Goal: Transaction & Acquisition: Purchase product/service

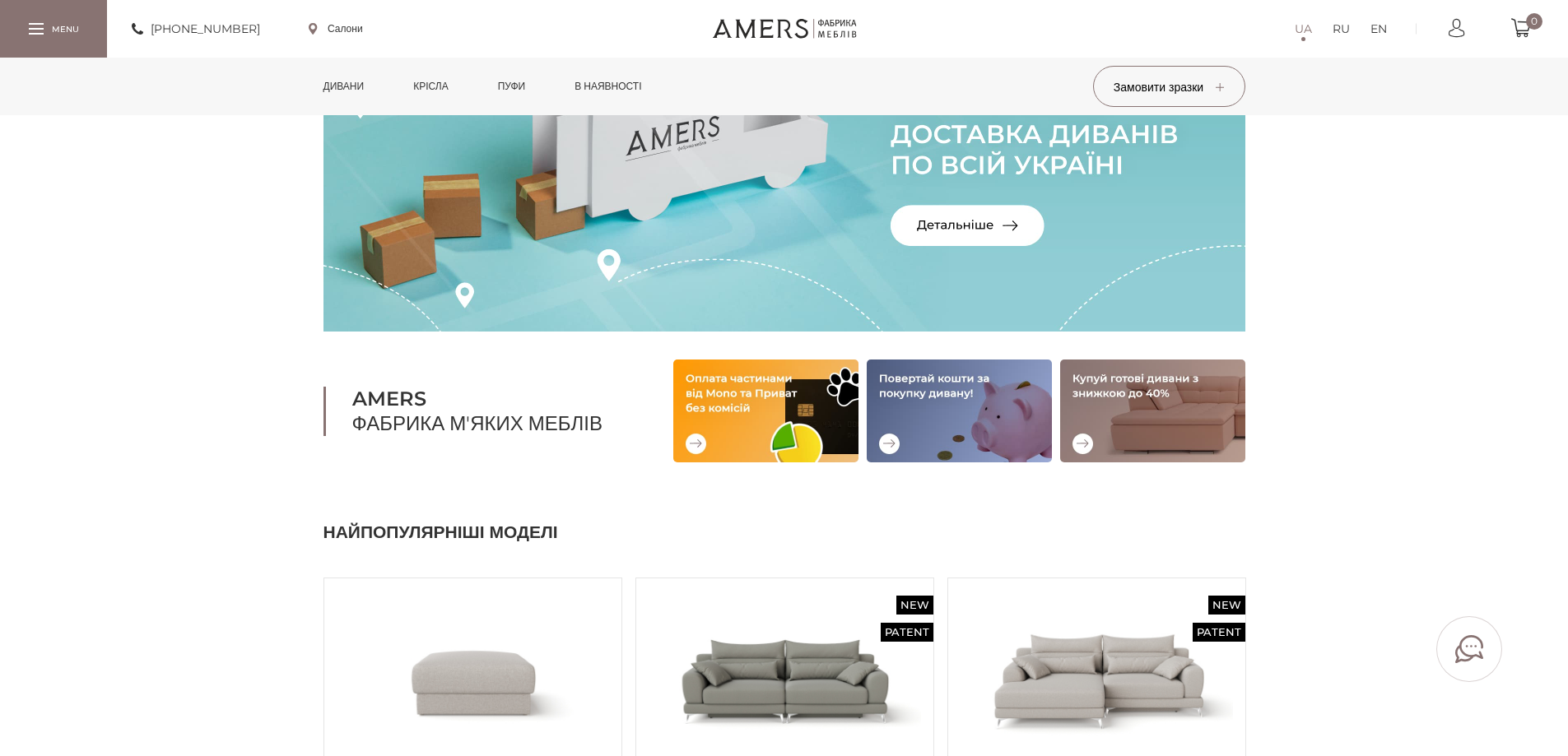
scroll to position [165, 0]
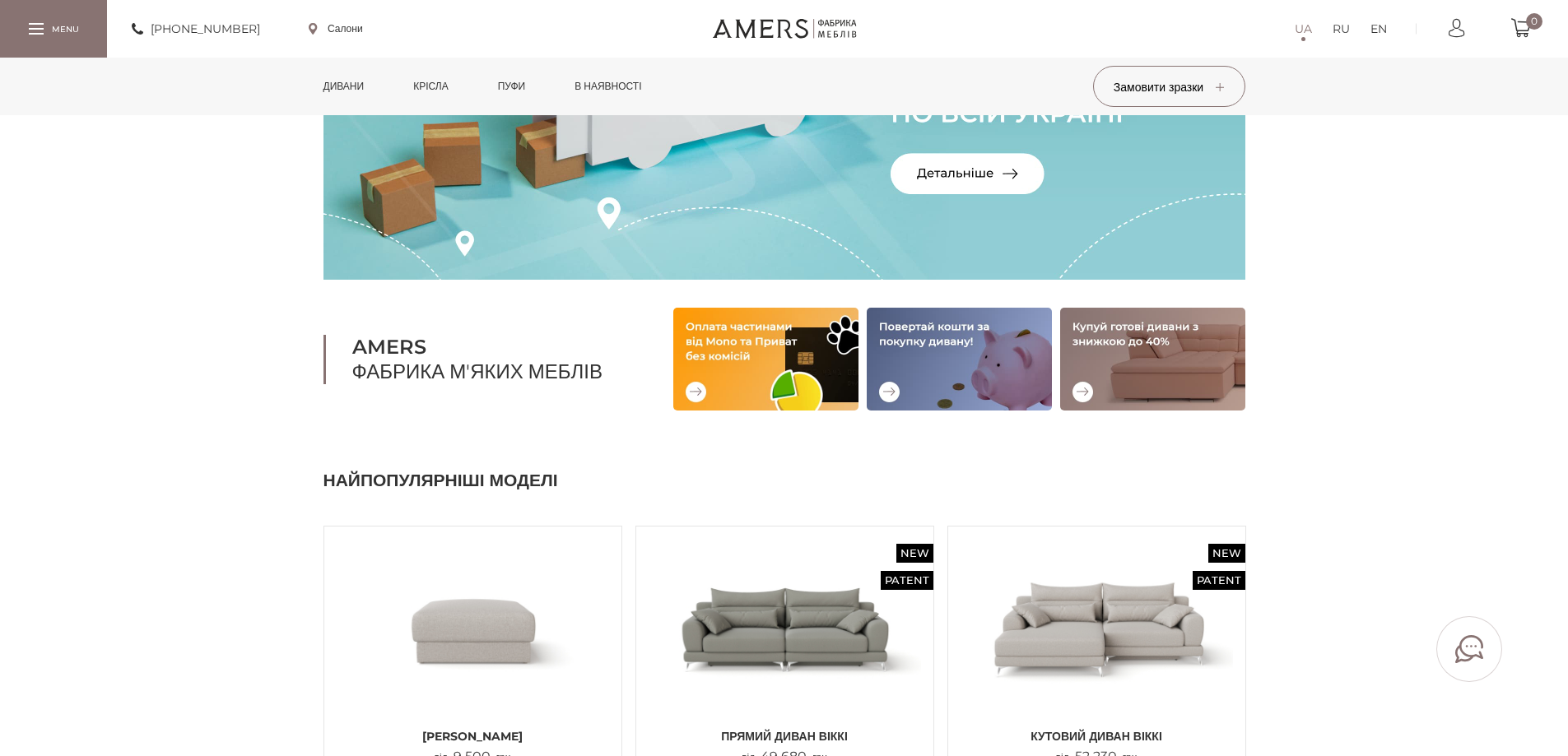
click at [341, 79] on link "Дивани" at bounding box center [343, 86] width 66 height 57
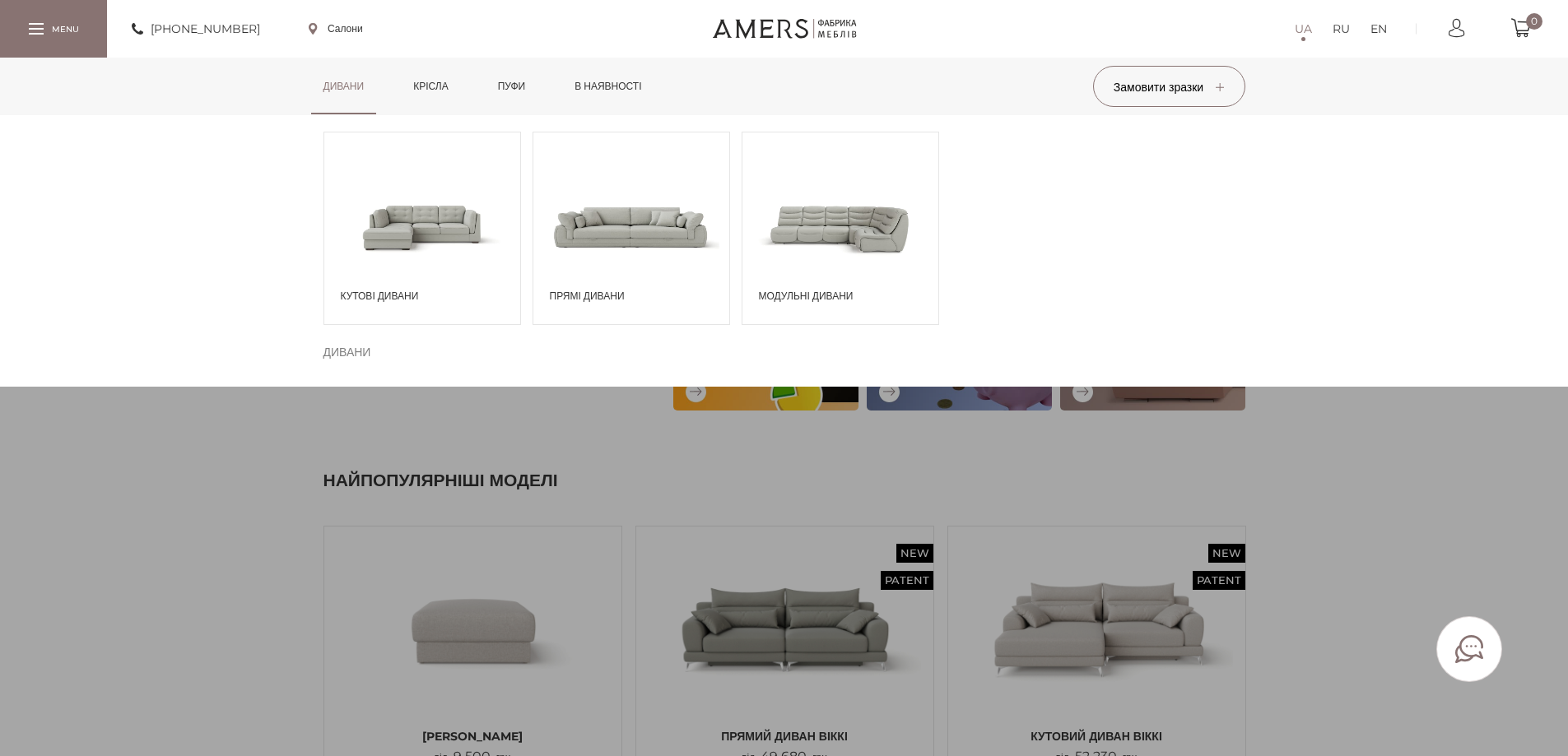
click at [416, 228] on span at bounding box center [422, 227] width 195 height 114
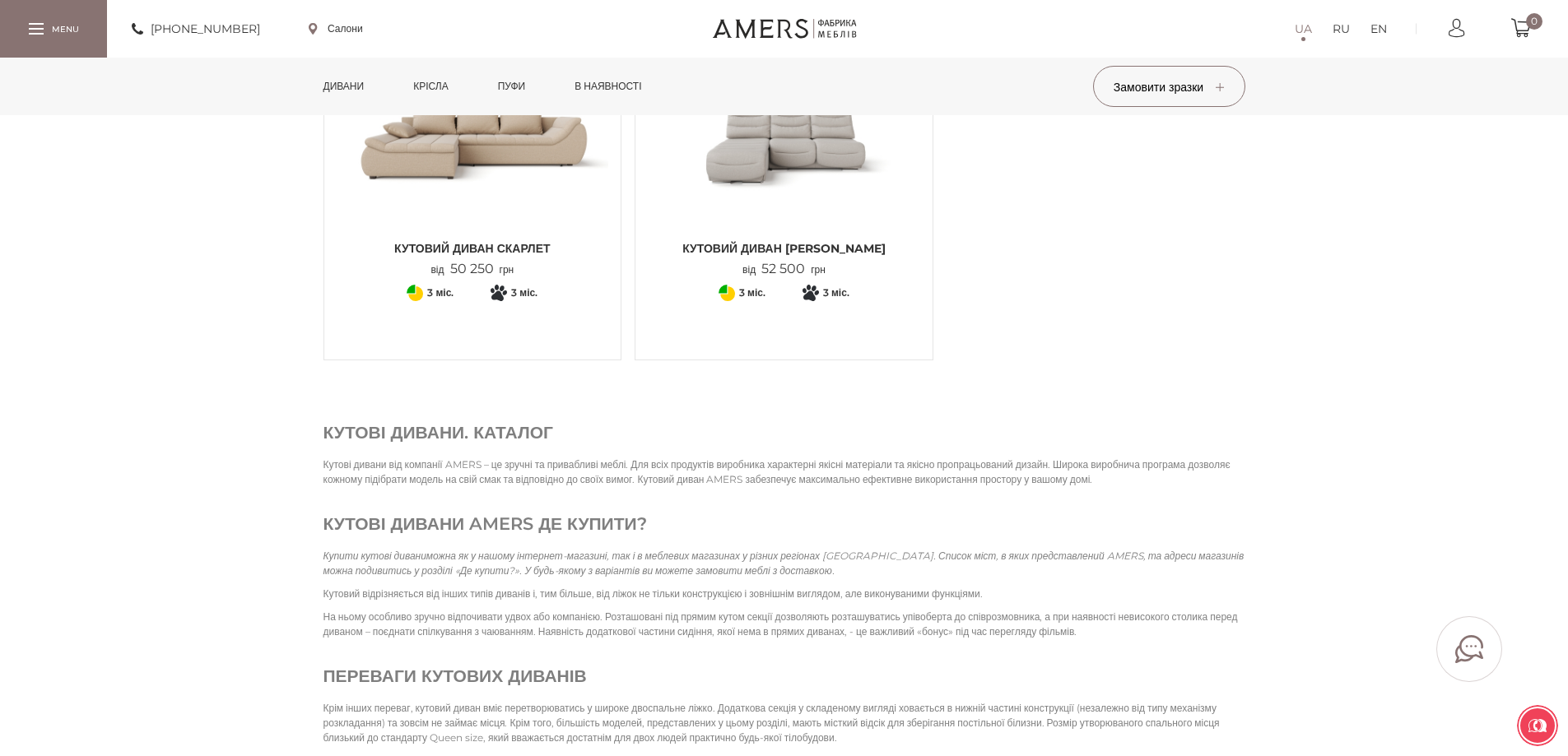
scroll to position [2293, 0]
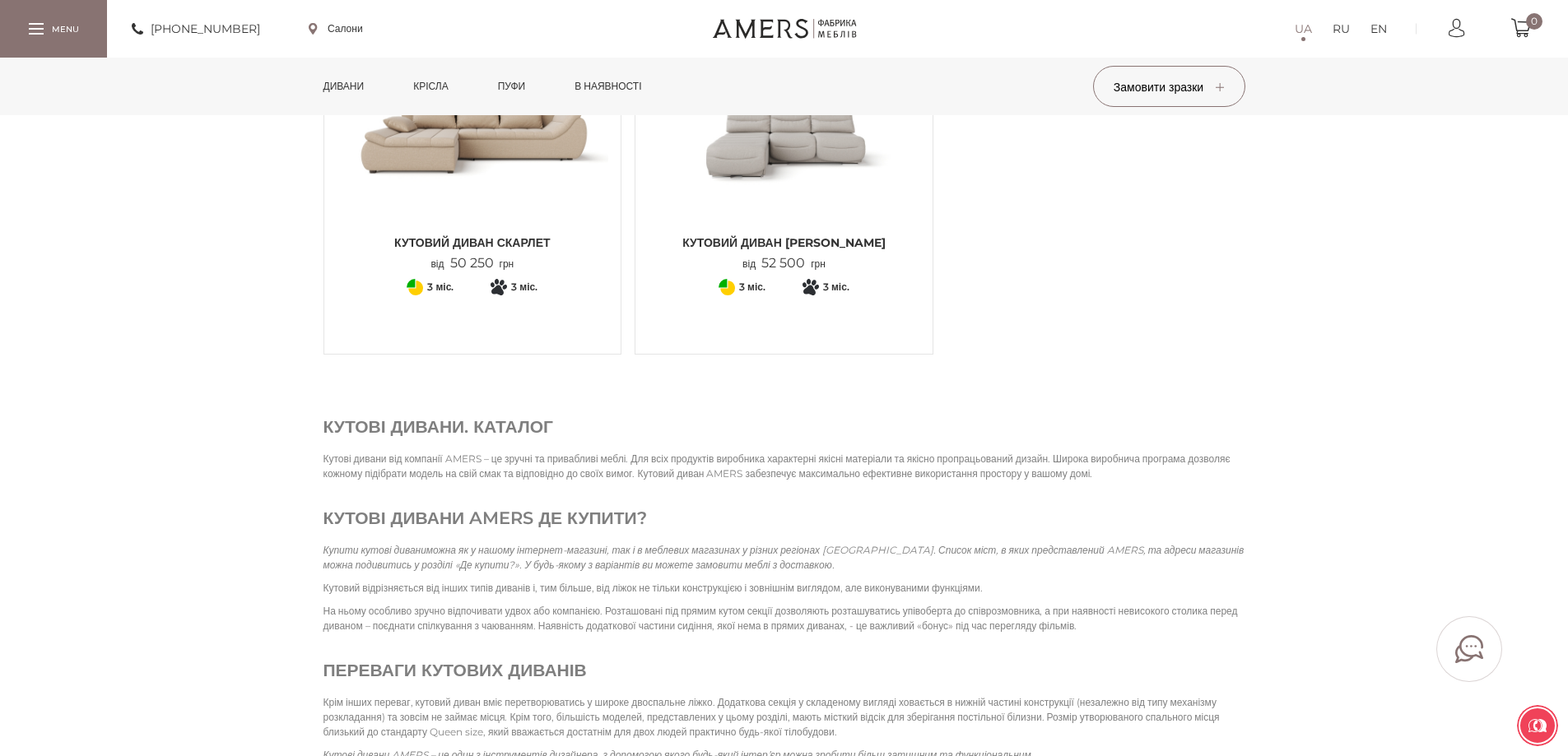
click at [784, 173] on img at bounding box center [784, 135] width 272 height 181
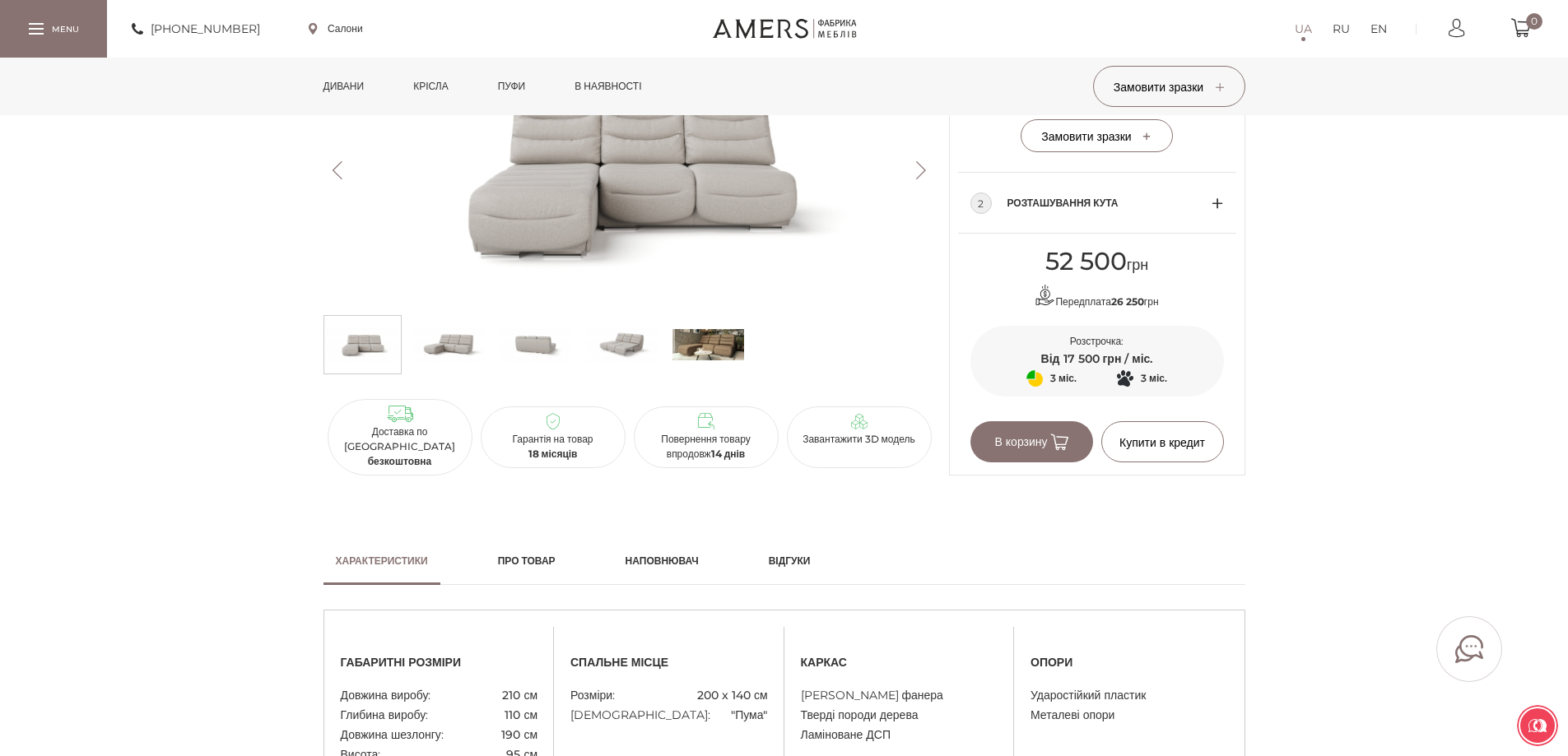
scroll to position [905, 0]
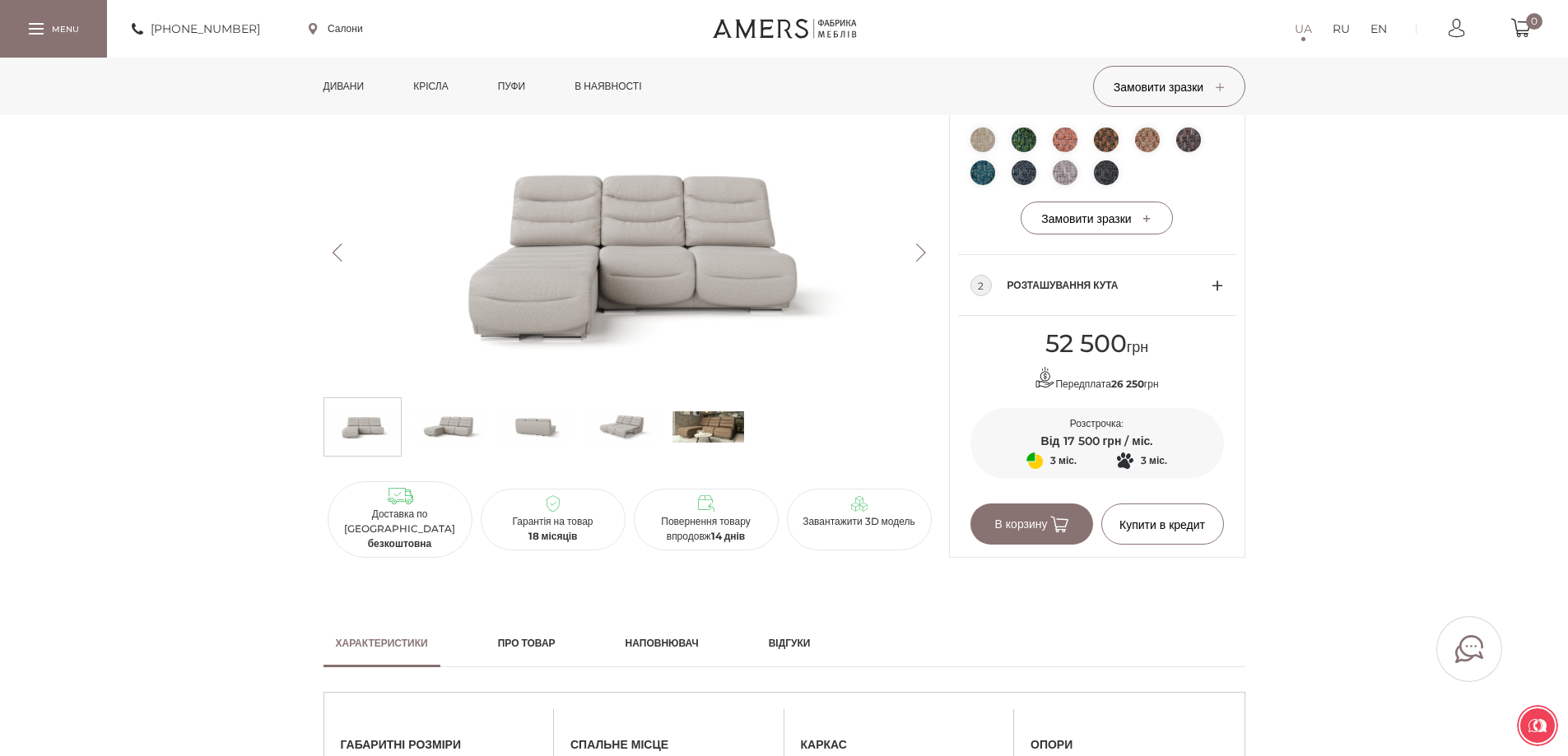
click at [447, 447] on img at bounding box center [449, 427] width 72 height 49
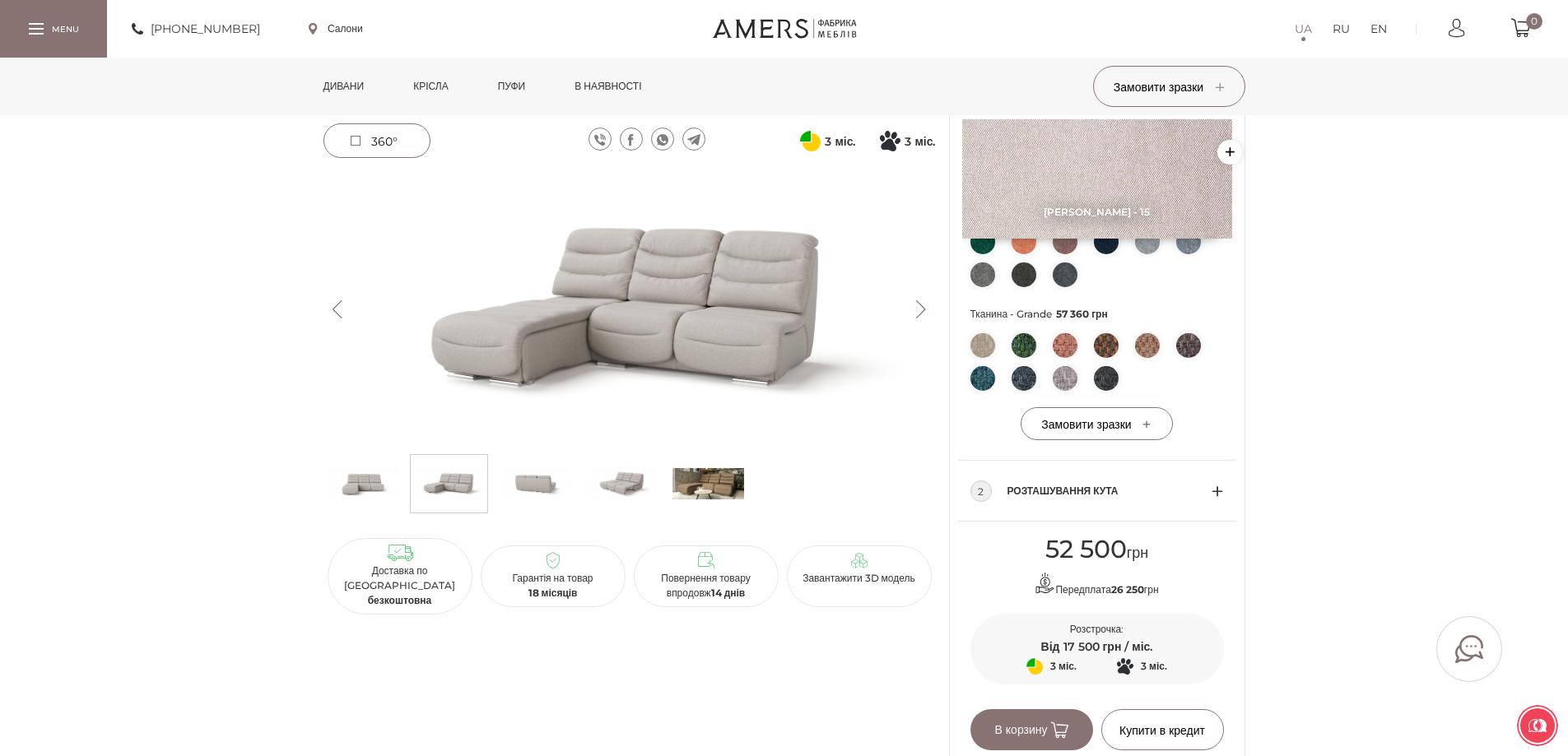
scroll to position [658, 0]
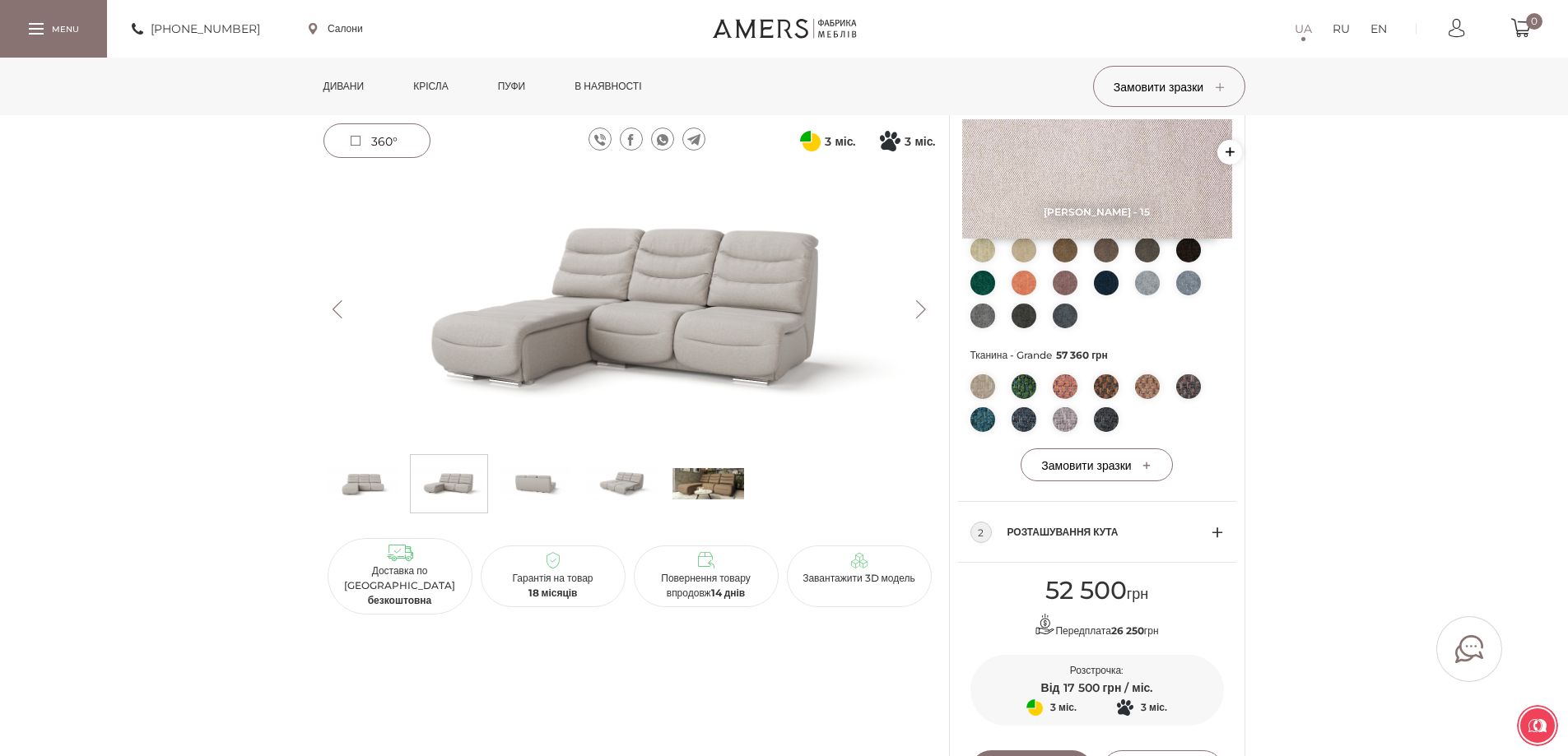
click at [617, 484] on img at bounding box center [622, 484] width 72 height 49
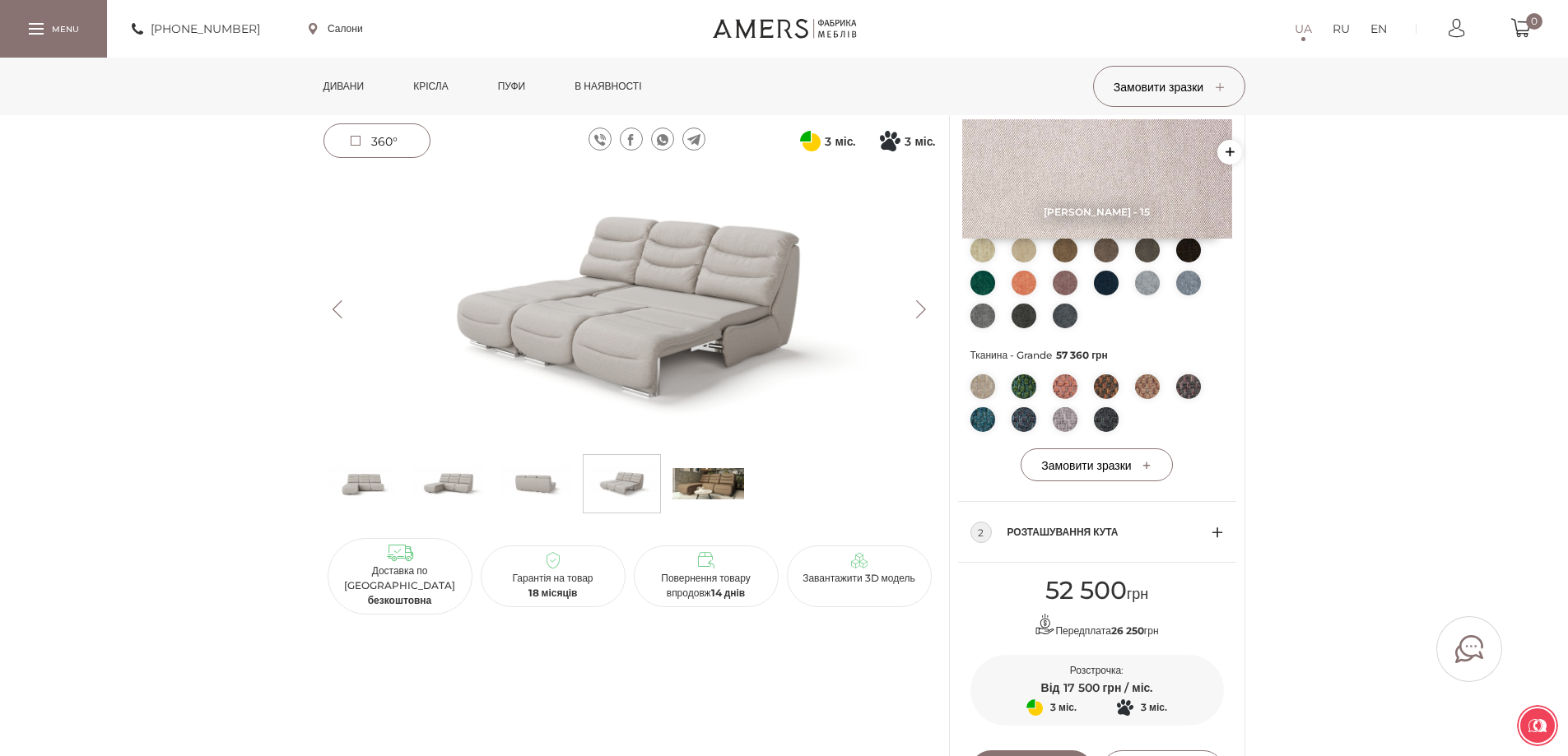
click at [702, 493] on img at bounding box center [708, 484] width 72 height 49
